Goal: Information Seeking & Learning: Understand process/instructions

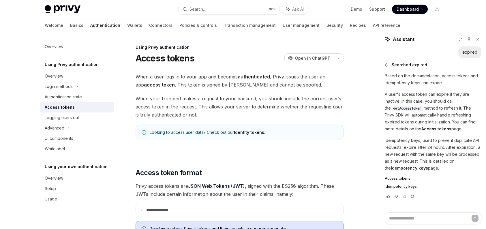
scroll to position [317, 0]
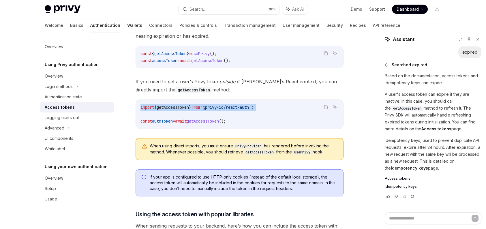
click at [127, 27] on link "Wallets" at bounding box center [134, 25] width 15 height 14
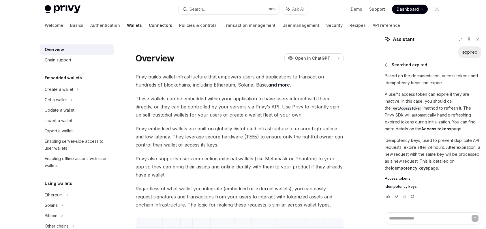
click at [149, 27] on link "Connectors" at bounding box center [160, 25] width 23 height 14
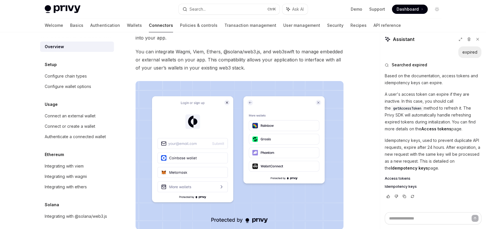
scroll to position [58, 0]
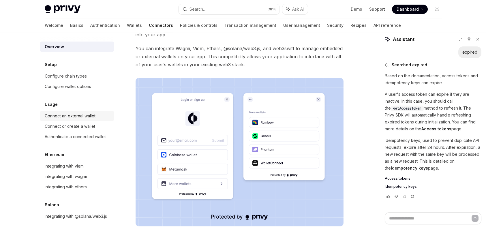
click at [66, 117] on div "Connect an external wallet" at bounding box center [70, 115] width 51 height 7
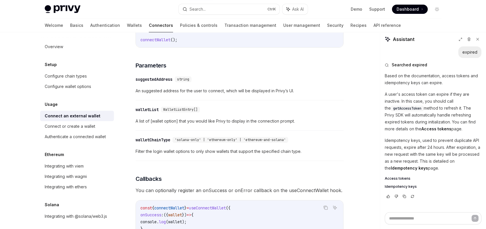
scroll to position [260, 0]
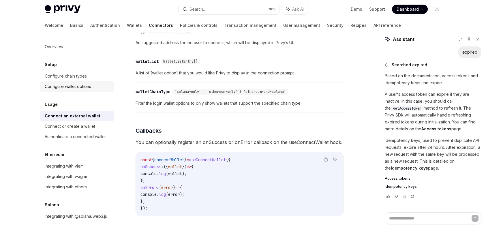
click at [87, 84] on div "Configure wallet options" at bounding box center [68, 86] width 46 height 7
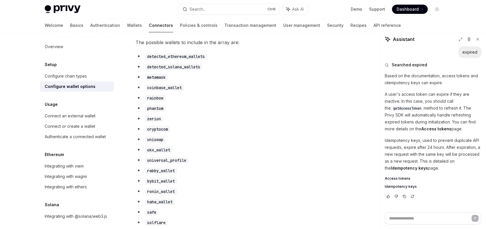
scroll to position [317, 0]
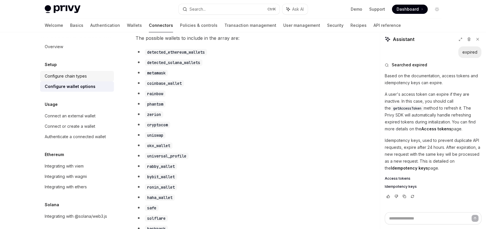
click at [92, 76] on div "Configure chain types" at bounding box center [78, 76] width 66 height 7
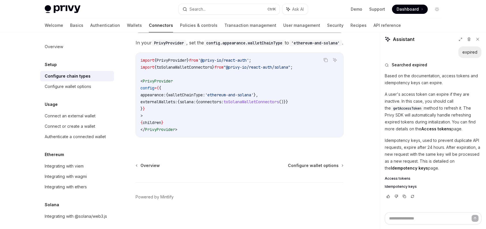
scroll to position [3, 0]
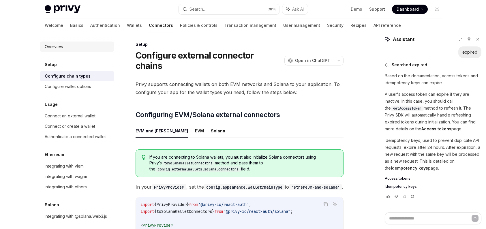
click at [51, 46] on div "Overview" at bounding box center [54, 46] width 18 height 7
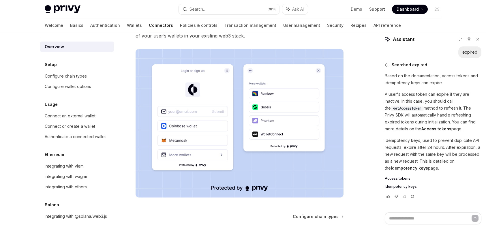
scroll to position [140, 0]
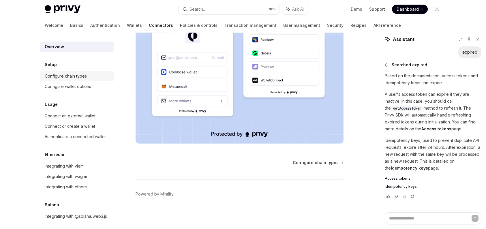
click at [69, 81] on link "Configure chain types" at bounding box center [77, 76] width 74 height 10
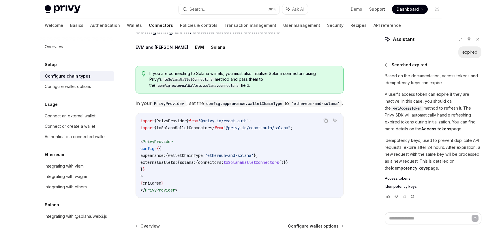
scroll to position [147, 0]
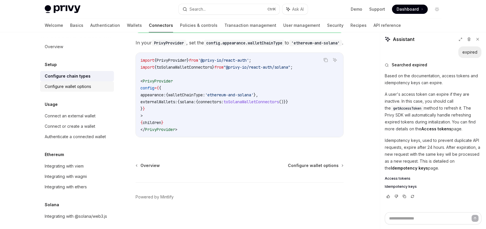
click at [70, 82] on link "Configure wallet options" at bounding box center [77, 86] width 74 height 10
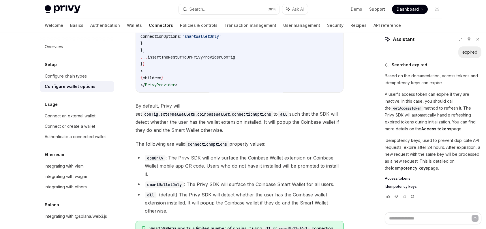
scroll to position [807, 0]
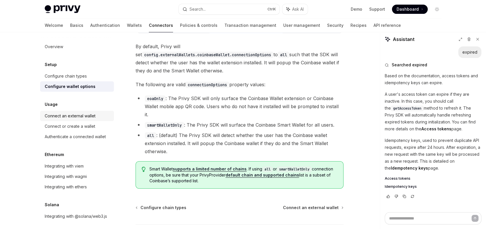
click at [75, 118] on div "Connect an external wallet" at bounding box center [70, 115] width 51 height 7
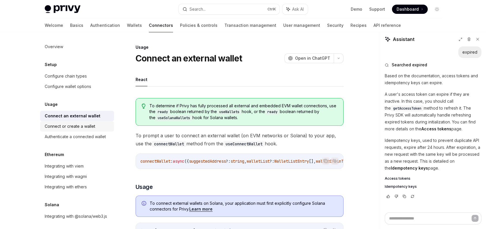
click at [82, 126] on div "Connect or create a wallet" at bounding box center [70, 126] width 50 height 7
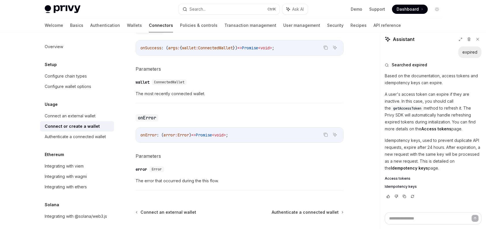
scroll to position [409, 0]
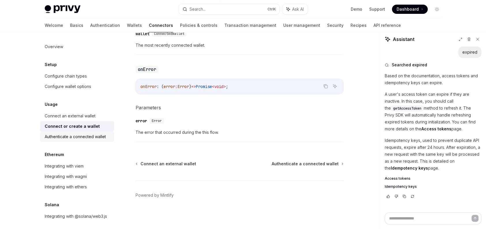
click at [79, 139] on div "Authenticate a connected wallet" at bounding box center [75, 136] width 61 height 7
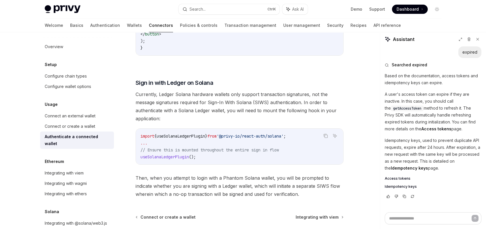
scroll to position [513, 0]
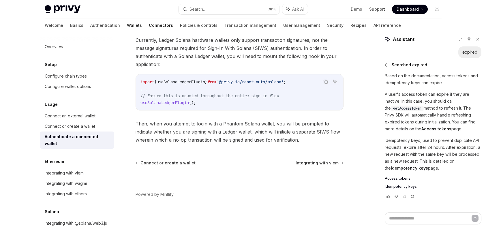
click at [127, 27] on link "Wallets" at bounding box center [134, 25] width 15 height 14
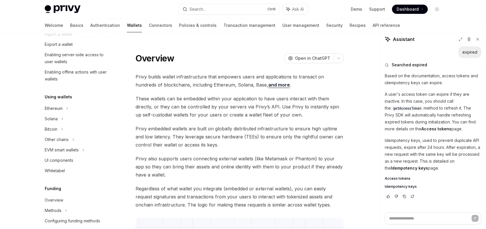
scroll to position [115, 0]
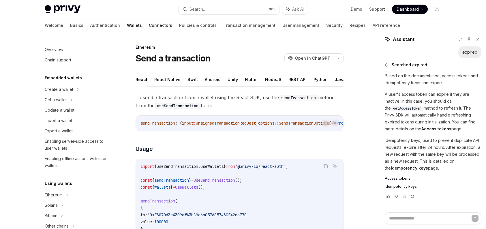
click at [149, 29] on link "Connectors" at bounding box center [160, 25] width 23 height 14
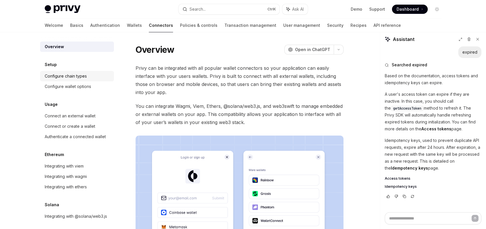
click at [78, 80] on link "Configure chain types" at bounding box center [77, 76] width 74 height 10
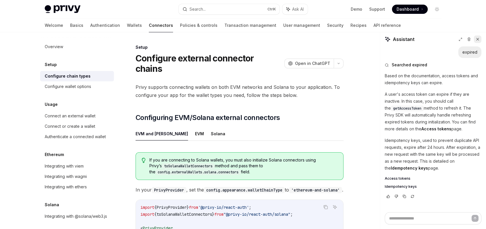
click at [479, 38] on icon at bounding box center [478, 39] width 4 height 4
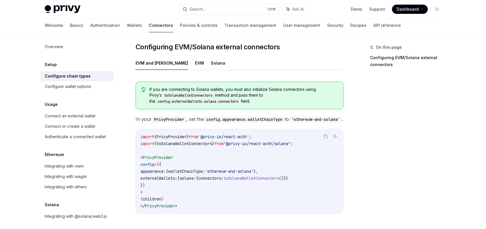
scroll to position [87, 0]
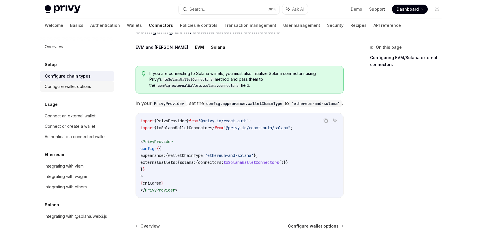
click at [66, 88] on div "Configure wallet options" at bounding box center [68, 86] width 46 height 7
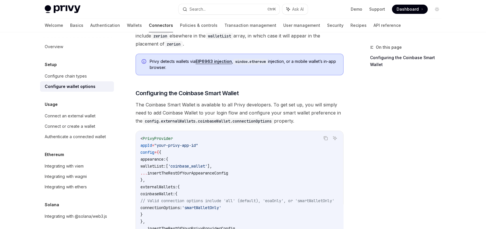
scroll to position [721, 0]
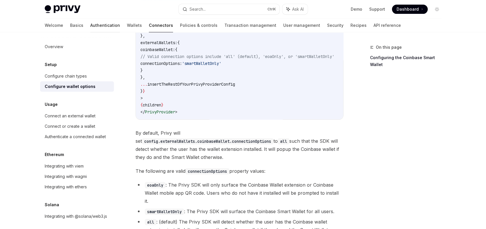
click at [90, 25] on link "Authentication" at bounding box center [105, 25] width 30 height 14
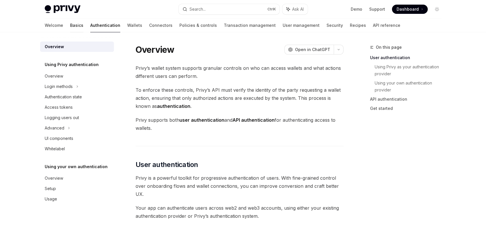
click at [70, 24] on link "Basics" at bounding box center [76, 25] width 13 height 14
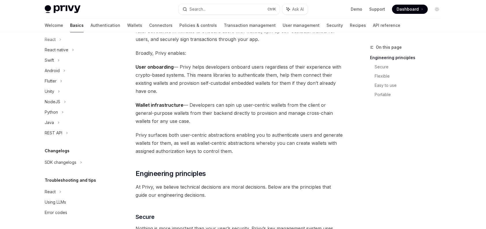
scroll to position [58, 0]
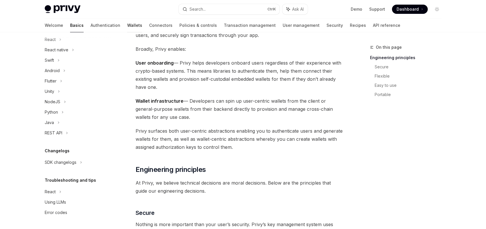
click at [127, 26] on link "Wallets" at bounding box center [134, 25] width 15 height 14
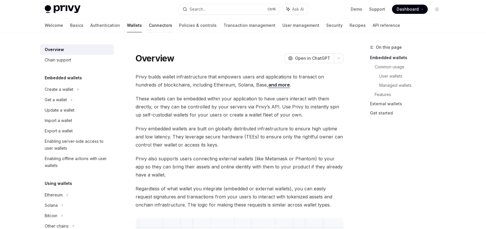
click at [149, 29] on link "Connectors" at bounding box center [160, 25] width 23 height 14
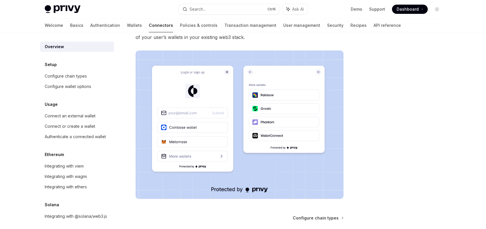
scroll to position [140, 0]
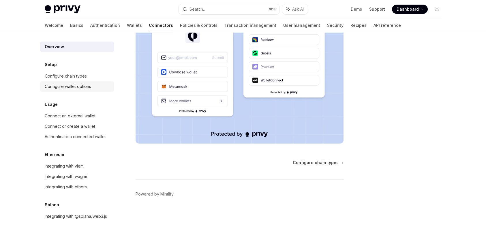
click at [74, 83] on div "Configure wallet options" at bounding box center [68, 86] width 46 height 7
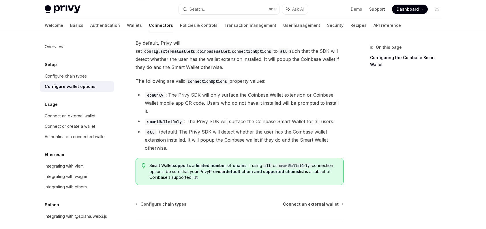
scroll to position [834, 0]
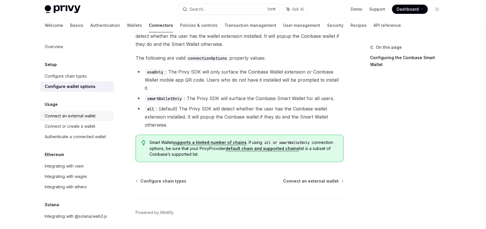
click at [71, 118] on div "Connect an external wallet" at bounding box center [70, 115] width 51 height 7
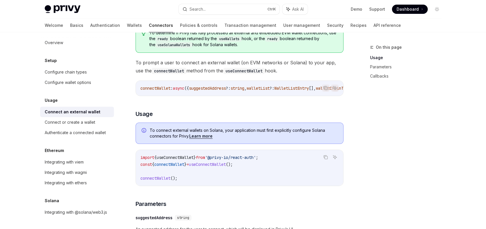
scroll to position [29, 0]
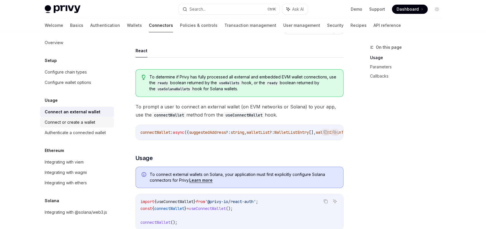
click at [74, 119] on div "Connect or create a wallet" at bounding box center [70, 122] width 50 height 7
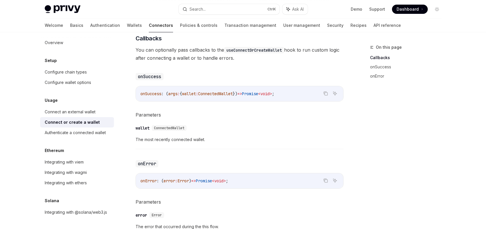
scroll to position [404, 0]
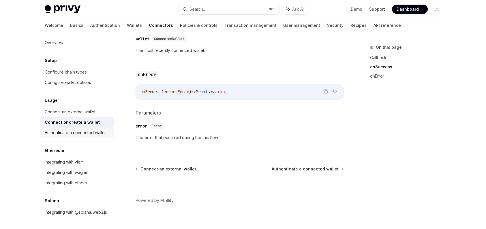
click at [59, 129] on div "Authenticate a connected wallet" at bounding box center [75, 132] width 61 height 7
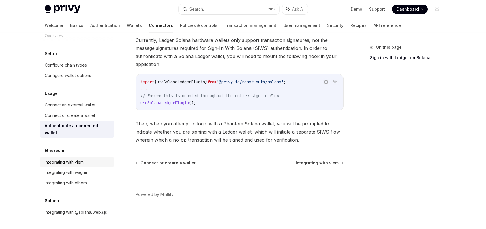
scroll to position [18, 0]
click at [180, 27] on link "Policies & controls" at bounding box center [198, 25] width 37 height 14
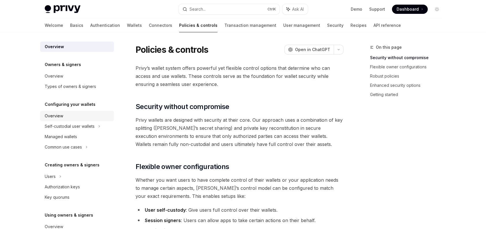
scroll to position [29, 0]
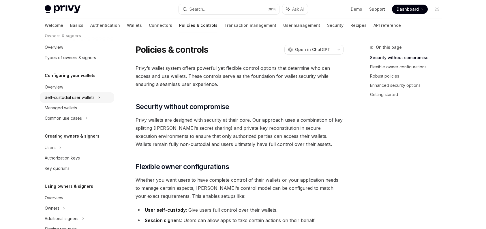
click at [102, 99] on div "Self-custodial user wallets" at bounding box center [77, 97] width 74 height 10
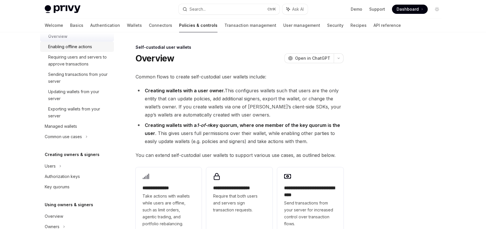
scroll to position [115, 0]
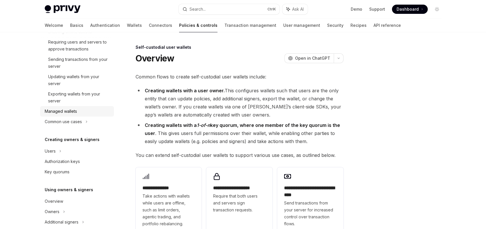
click at [86, 113] on div "Managed wallets" at bounding box center [78, 111] width 66 height 7
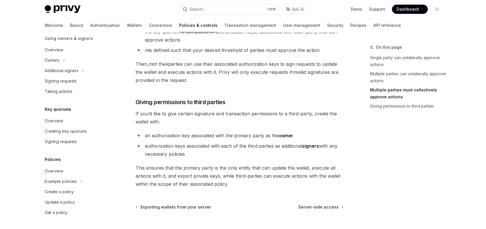
scroll to position [304, 0]
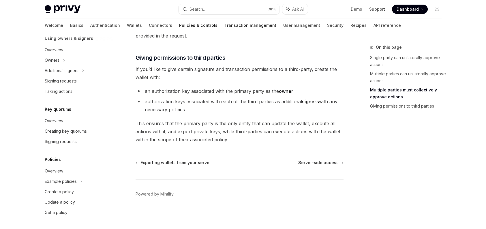
click at [224, 25] on link "Transaction management" at bounding box center [250, 25] width 52 height 14
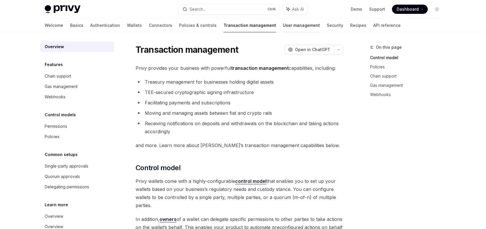
click at [283, 25] on link "User management" at bounding box center [301, 25] width 37 height 14
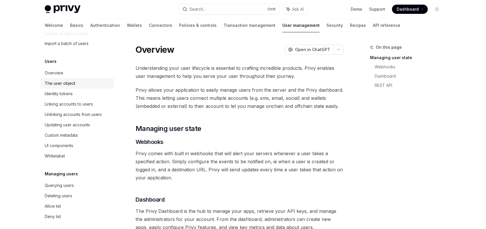
scroll to position [58, 0]
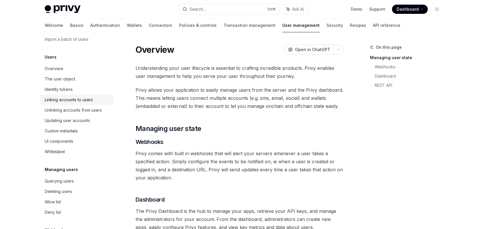
click at [89, 101] on div "Linking accounts to users" at bounding box center [69, 99] width 48 height 7
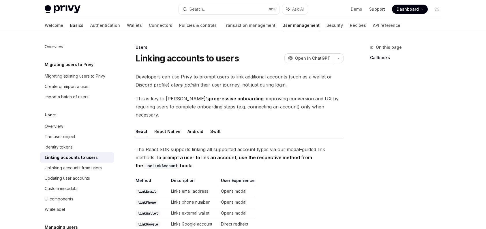
click at [70, 28] on link "Basics" at bounding box center [76, 25] width 13 height 14
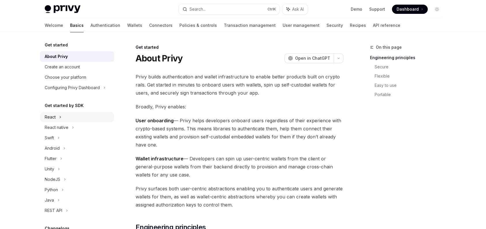
scroll to position [78, 0]
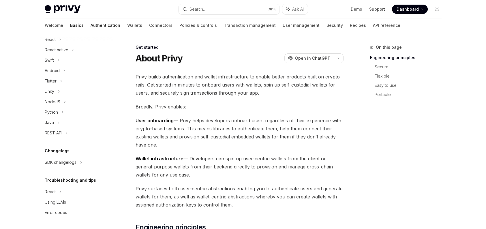
click at [91, 25] on link "Authentication" at bounding box center [106, 25] width 30 height 14
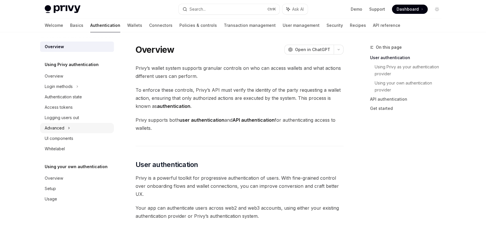
click at [82, 126] on div "Advanced" at bounding box center [77, 128] width 74 height 10
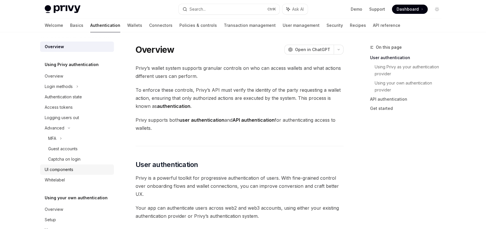
click at [81, 168] on div "UI components" at bounding box center [78, 169] width 66 height 7
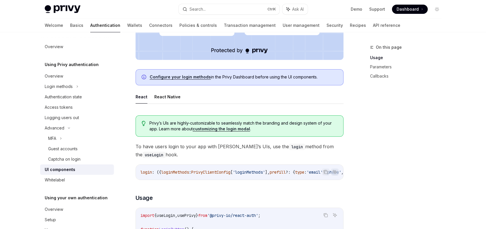
scroll to position [317, 0]
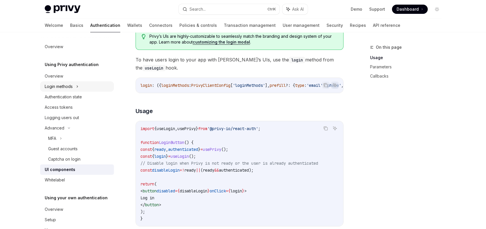
click at [73, 86] on div "Login methods" at bounding box center [77, 86] width 74 height 10
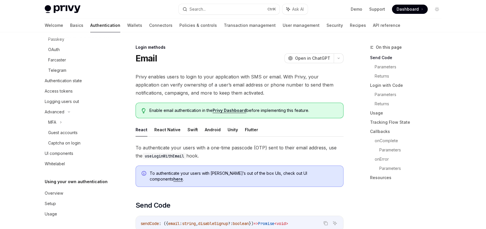
scroll to position [90, 0]
click at [127, 26] on link "Wallets" at bounding box center [134, 25] width 15 height 14
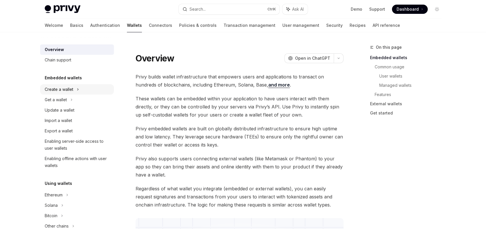
click at [76, 85] on div "Create a wallet" at bounding box center [77, 89] width 74 height 10
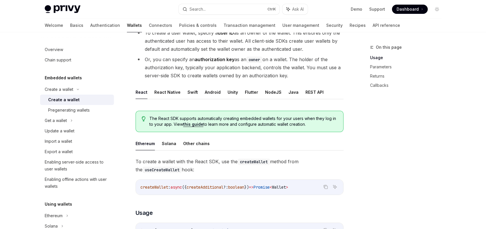
scroll to position [29, 0]
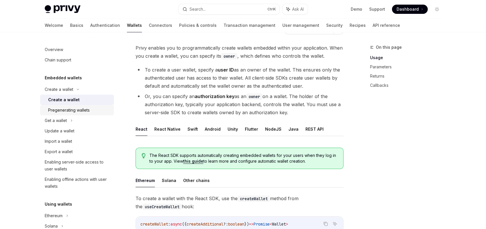
click at [71, 111] on div "Pregenerating wallets" at bounding box center [69, 110] width 42 height 7
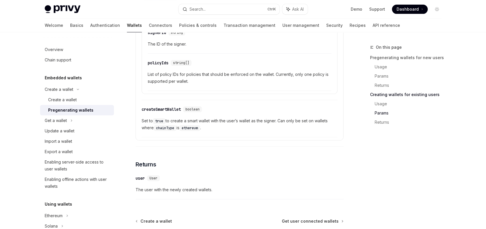
scroll to position [1100, 0]
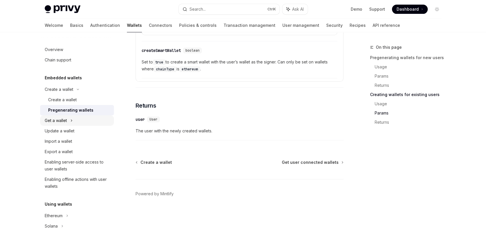
click at [60, 123] on div "Get a wallet" at bounding box center [56, 120] width 22 height 7
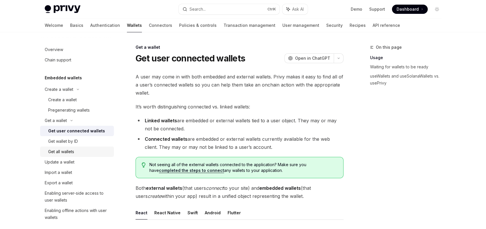
click at [75, 151] on div "Get all wallets" at bounding box center [79, 151] width 62 height 7
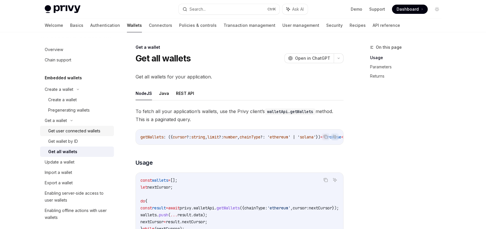
click at [88, 127] on div "Get user connected wallets" at bounding box center [74, 130] width 52 height 7
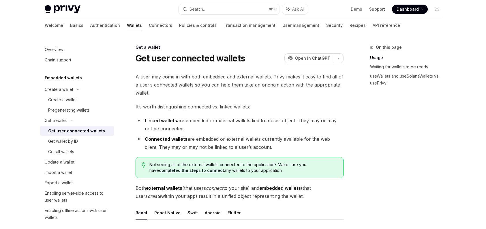
drag, startPoint x: 135, startPoint y: 121, endPoint x: 277, endPoint y: 146, distance: 143.9
click at [277, 146] on ul "Linked wallets are embedded or external wallets tied to a user object. They may…" at bounding box center [240, 134] width 208 height 35
copy ul "Linked wallets are embedded or external wallets tied to a user object. They may…"
click at [181, 130] on li "Linked wallets are embedded or external wallets tied to a user object. They may…" at bounding box center [240, 125] width 208 height 16
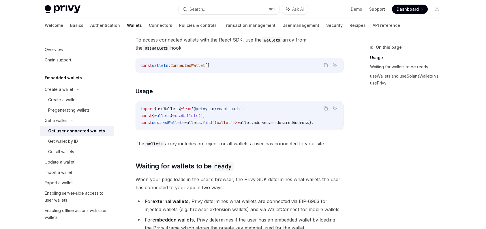
scroll to position [231, 0]
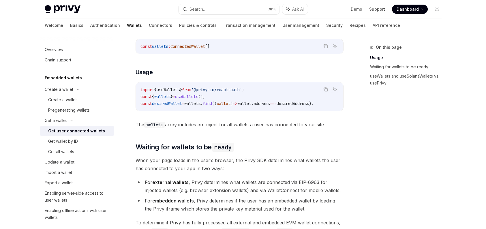
click at [198, 96] on span "useWallets" at bounding box center [186, 96] width 23 height 5
copy span "useWallets"
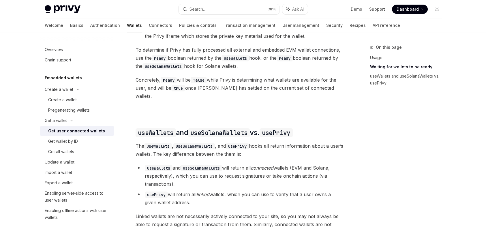
scroll to position [404, 0]
click at [155, 191] on code "usePrivy" at bounding box center [156, 194] width 23 height 6
copy li "usePrivy"
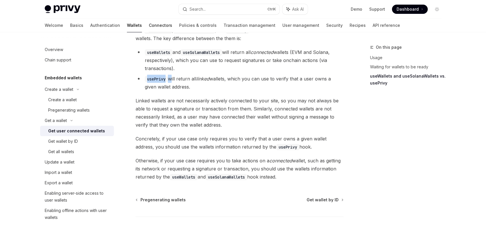
click at [149, 25] on link "Connectors" at bounding box center [160, 25] width 23 height 14
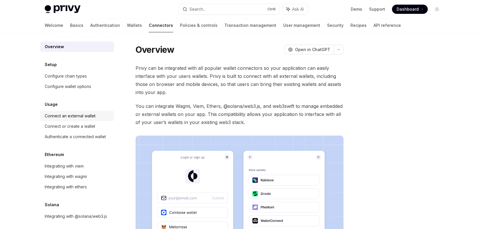
click at [92, 119] on div "Connect an external wallet" at bounding box center [70, 115] width 51 height 7
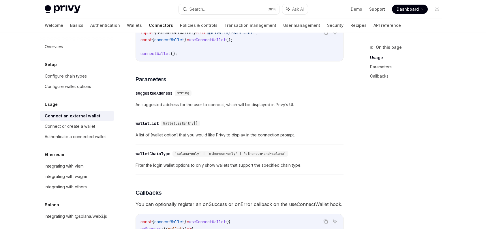
scroll to position [202, 0]
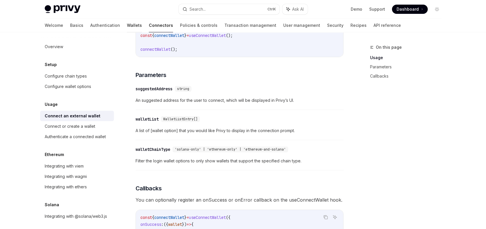
click at [127, 26] on link "Wallets" at bounding box center [134, 25] width 15 height 14
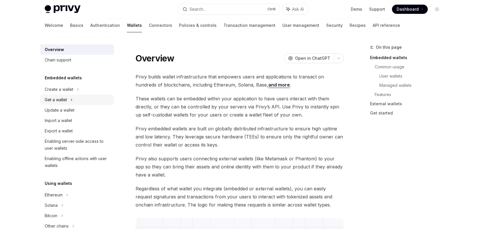
click at [75, 98] on div "Get a wallet" at bounding box center [77, 100] width 74 height 10
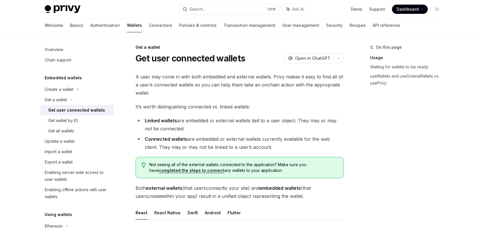
click at [84, 109] on div "Get user connected wallets" at bounding box center [76, 110] width 57 height 7
click at [66, 110] on div "Get user connected wallets" at bounding box center [76, 110] width 57 height 7
type textarea "*"
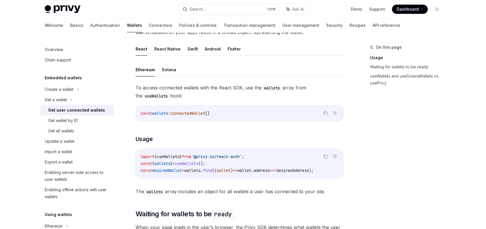
scroll to position [173, 0]
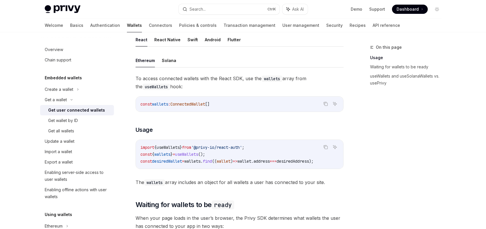
click at [202, 105] on span "ConnectedWallet" at bounding box center [187, 104] width 35 height 5
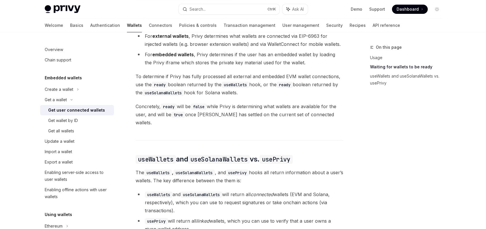
scroll to position [492, 0]
